Goal: Transaction & Acquisition: Book appointment/travel/reservation

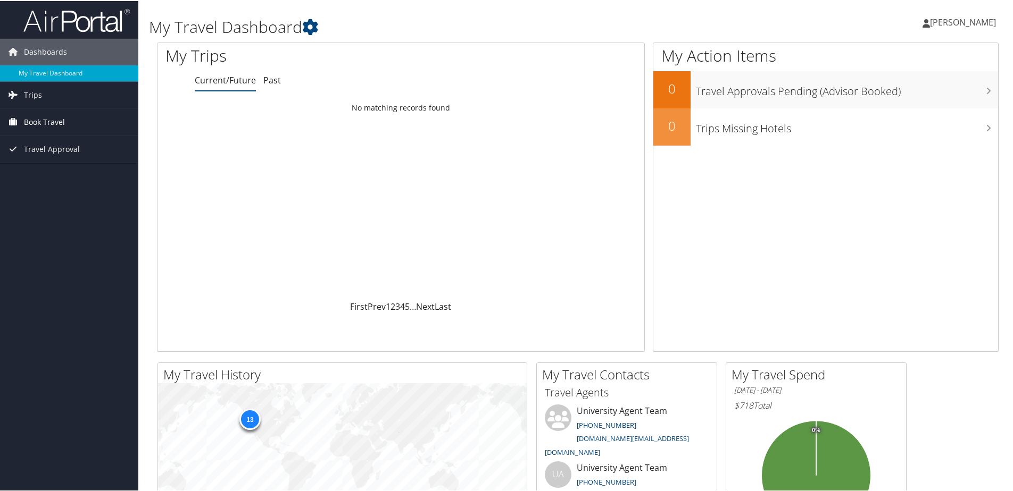
click at [35, 121] on span "Book Travel" at bounding box center [44, 121] width 41 height 27
click at [39, 94] on span "Trips" at bounding box center [33, 94] width 18 height 27
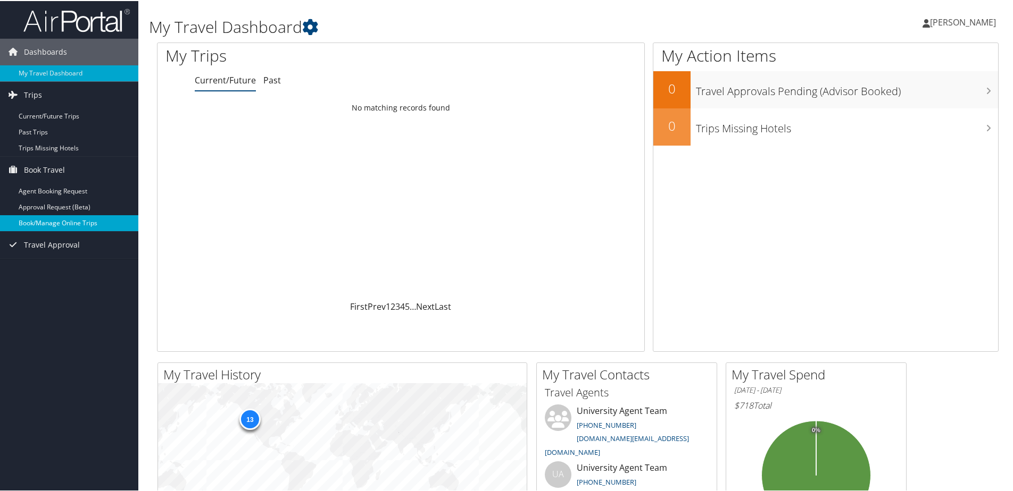
click at [37, 220] on link "Book/Manage Online Trips" at bounding box center [69, 222] width 138 height 16
